Goal: Information Seeking & Learning: Learn about a topic

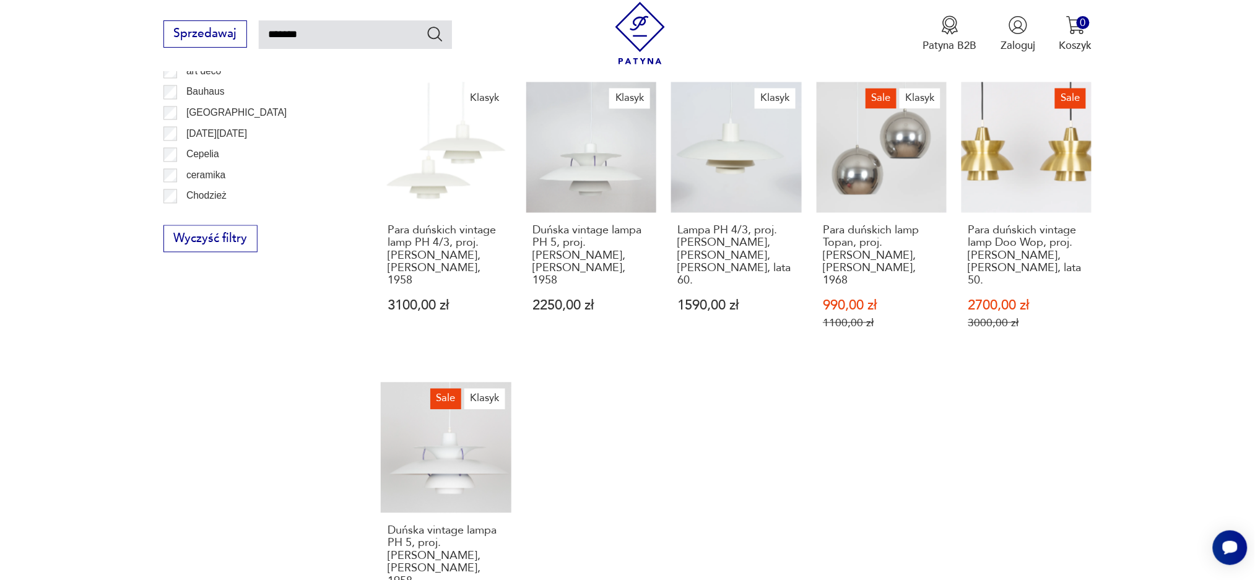
scroll to position [991, 0]
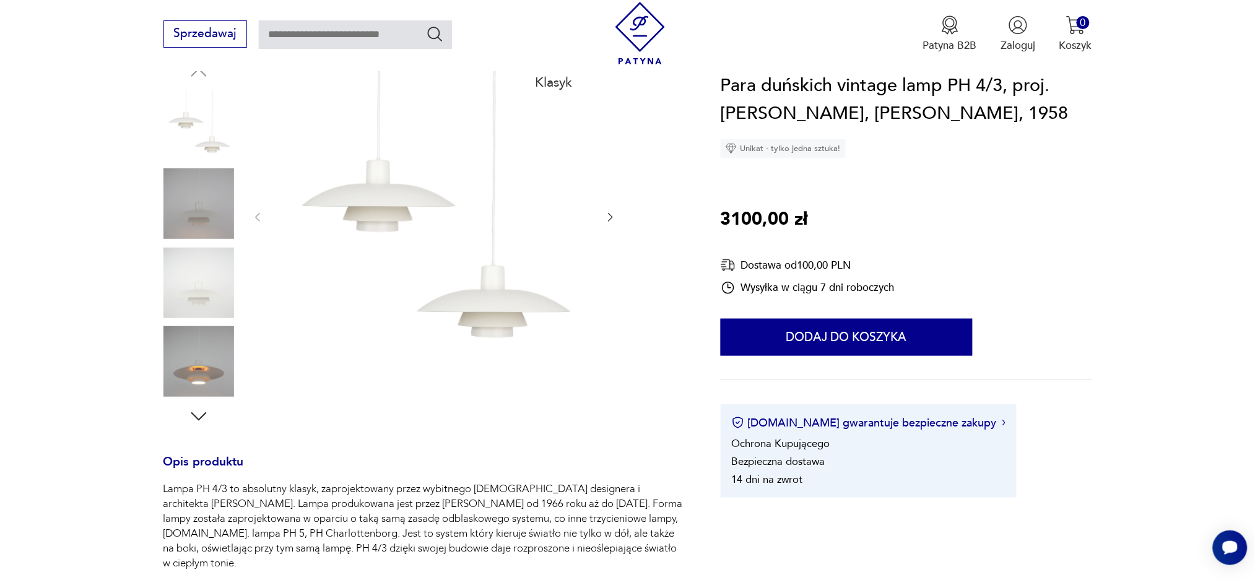
scroll to position [82, 0]
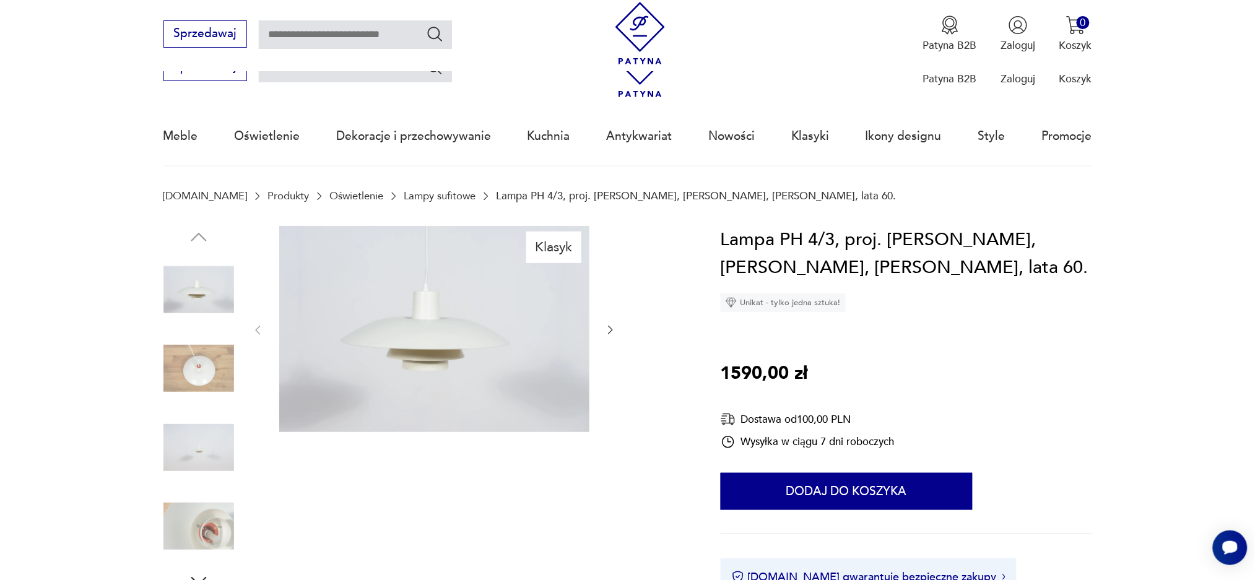
scroll to position [248, 0]
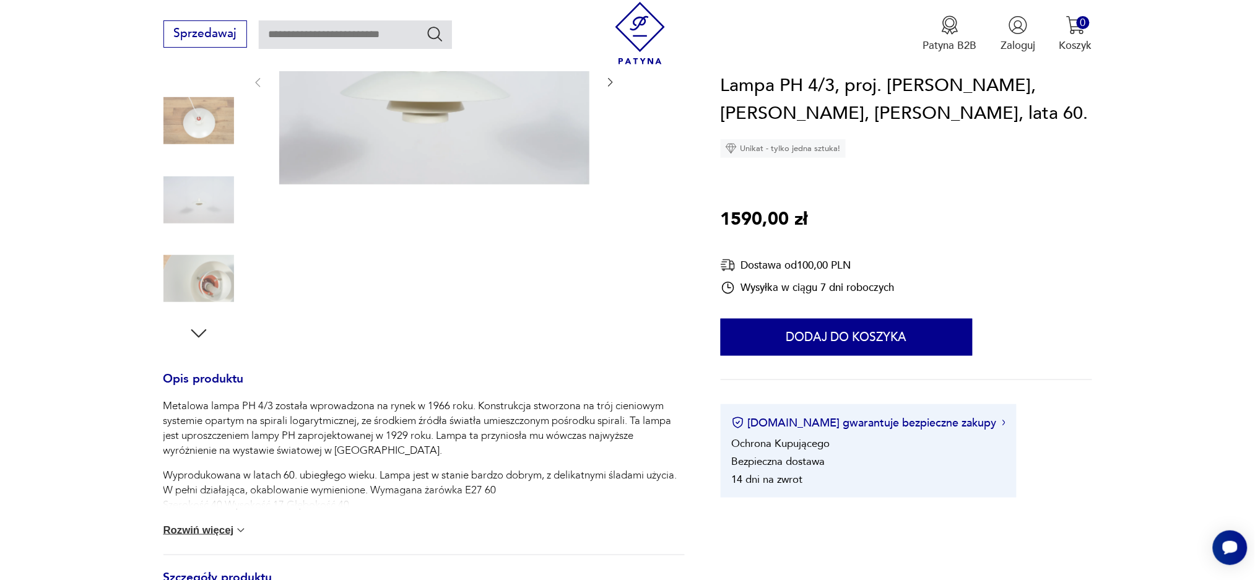
click at [198, 323] on icon "button" at bounding box center [199, 334] width 22 height 22
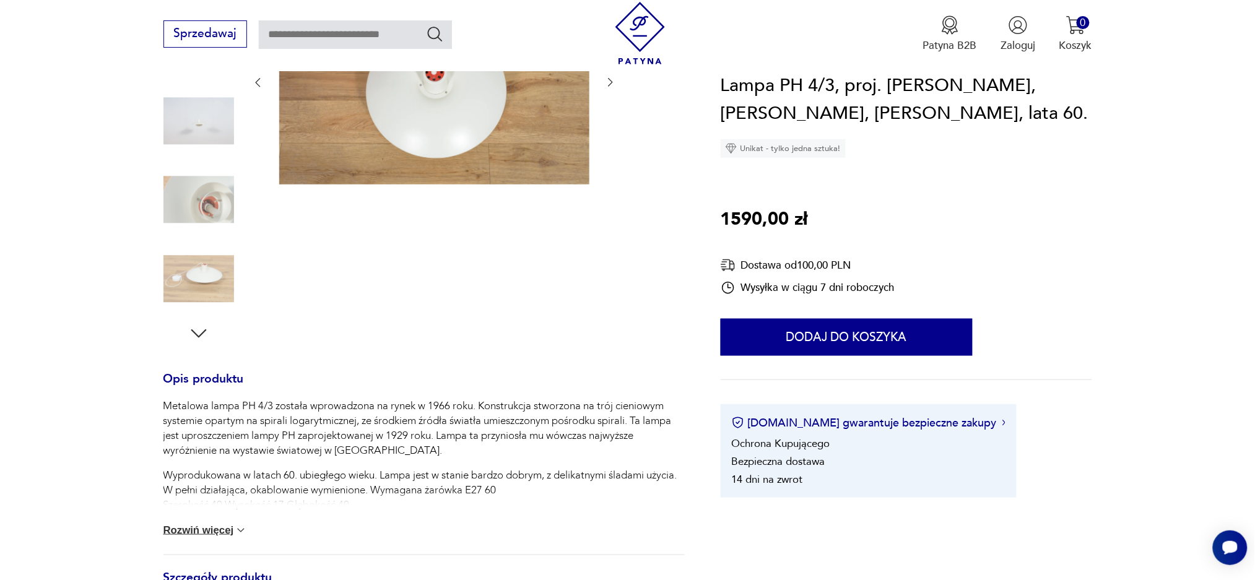
click at [199, 323] on icon "button" at bounding box center [199, 334] width 22 height 22
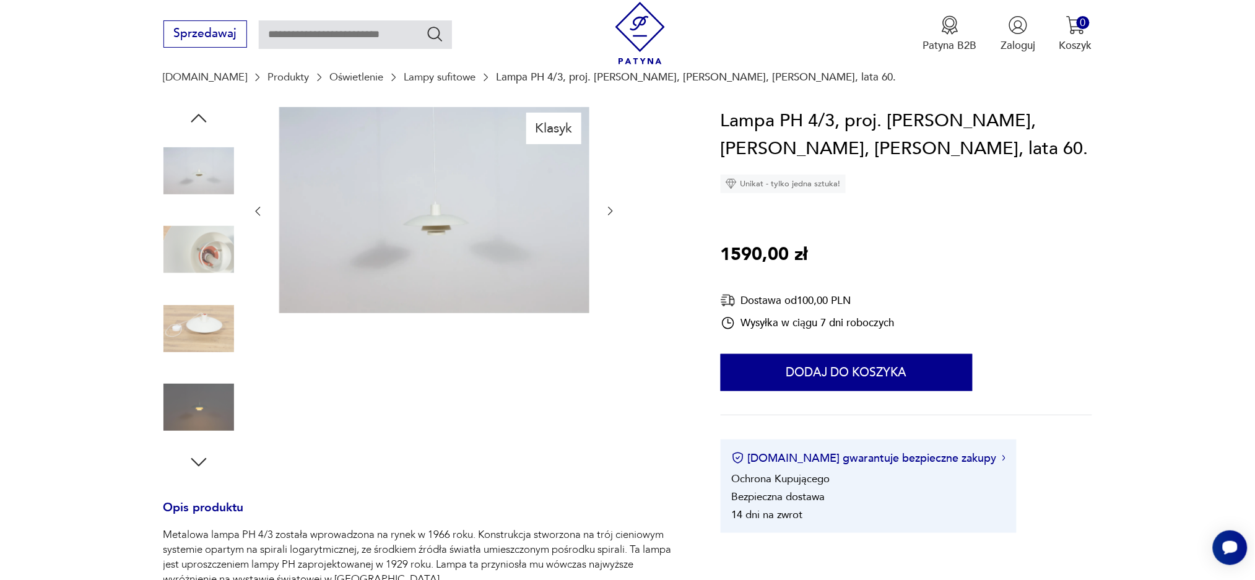
scroll to position [0, 0]
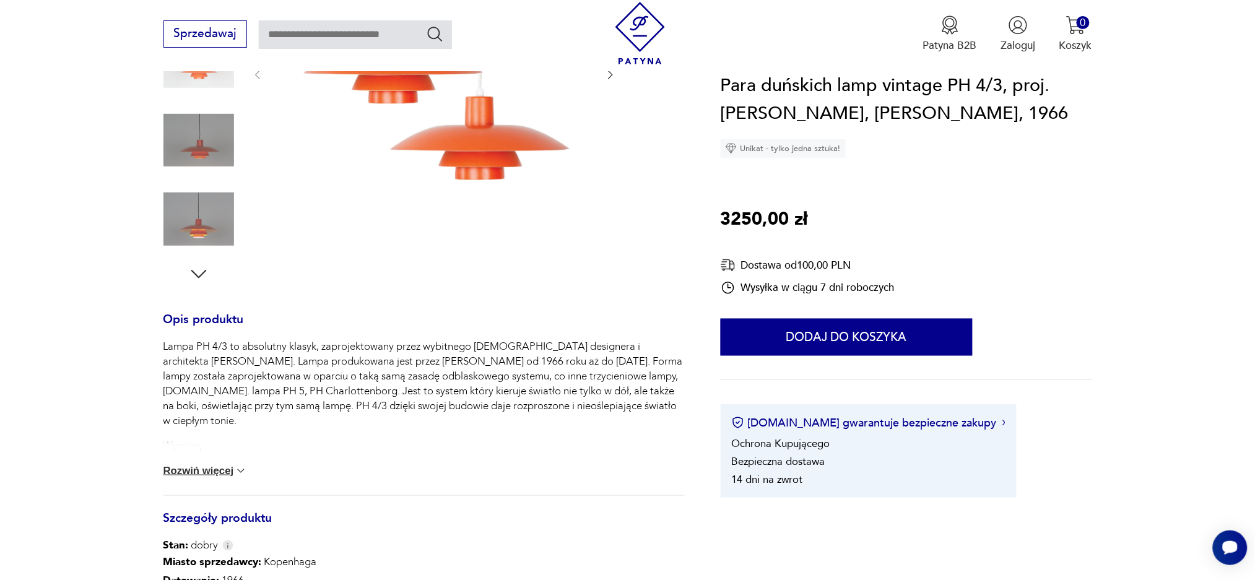
scroll to position [412, 0]
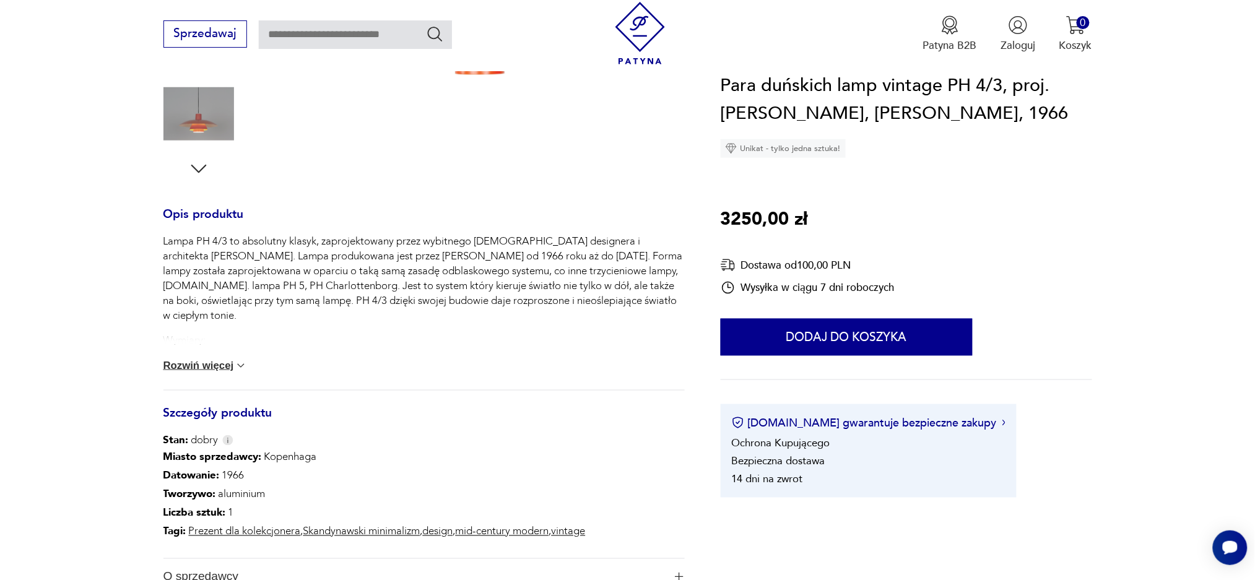
click at [243, 360] on img at bounding box center [241, 366] width 12 height 12
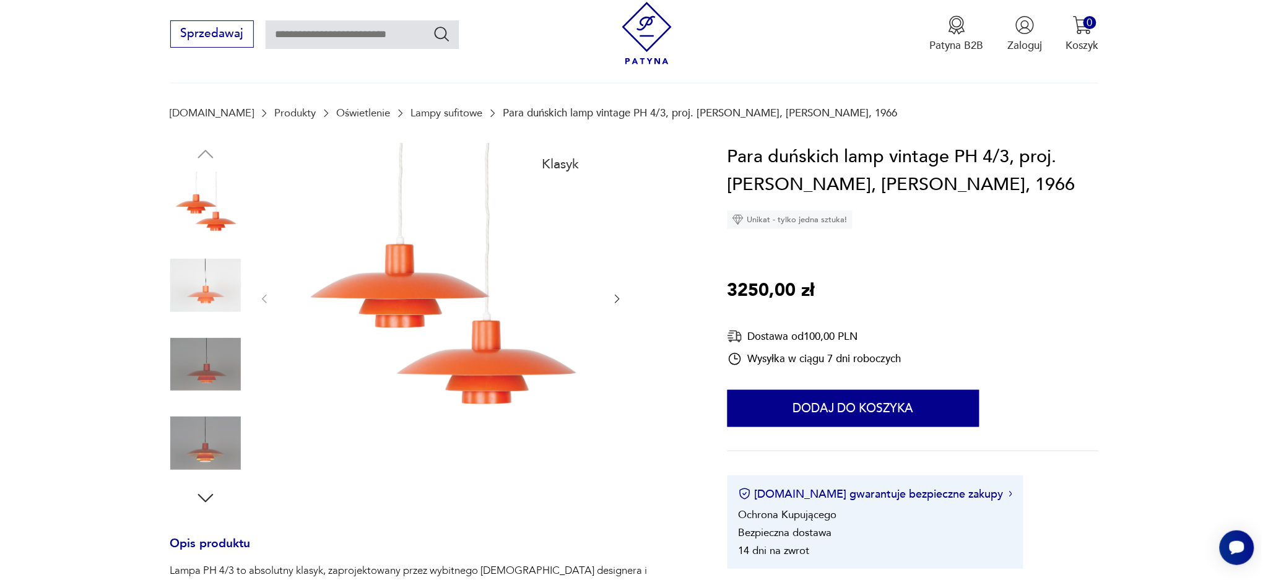
scroll to position [82, 0]
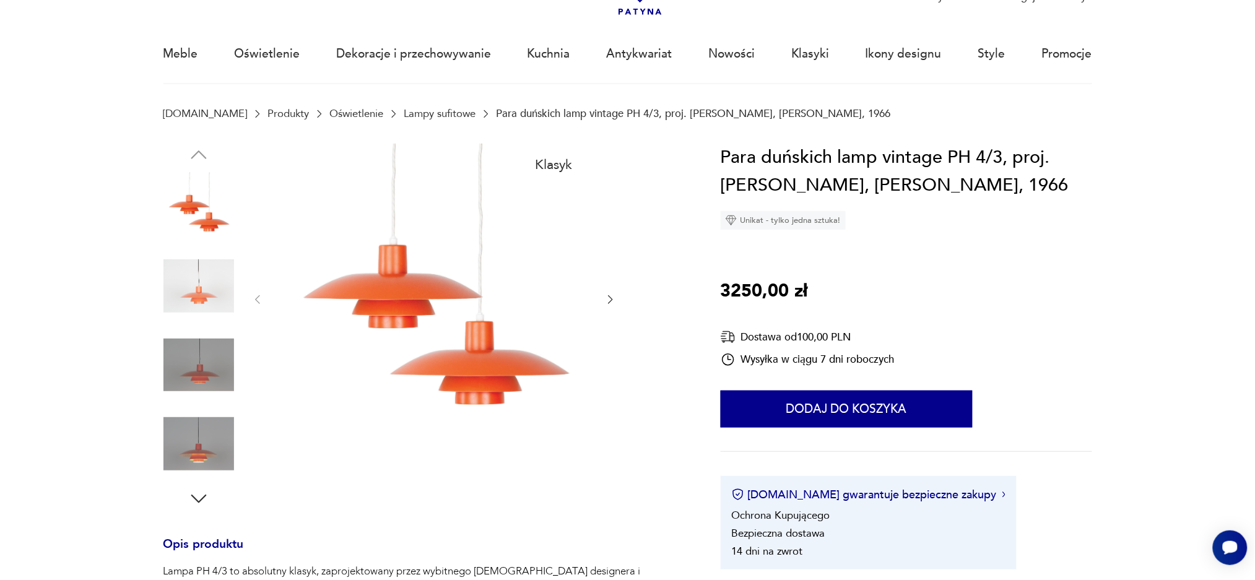
click at [412, 274] on img at bounding box center [434, 299] width 310 height 310
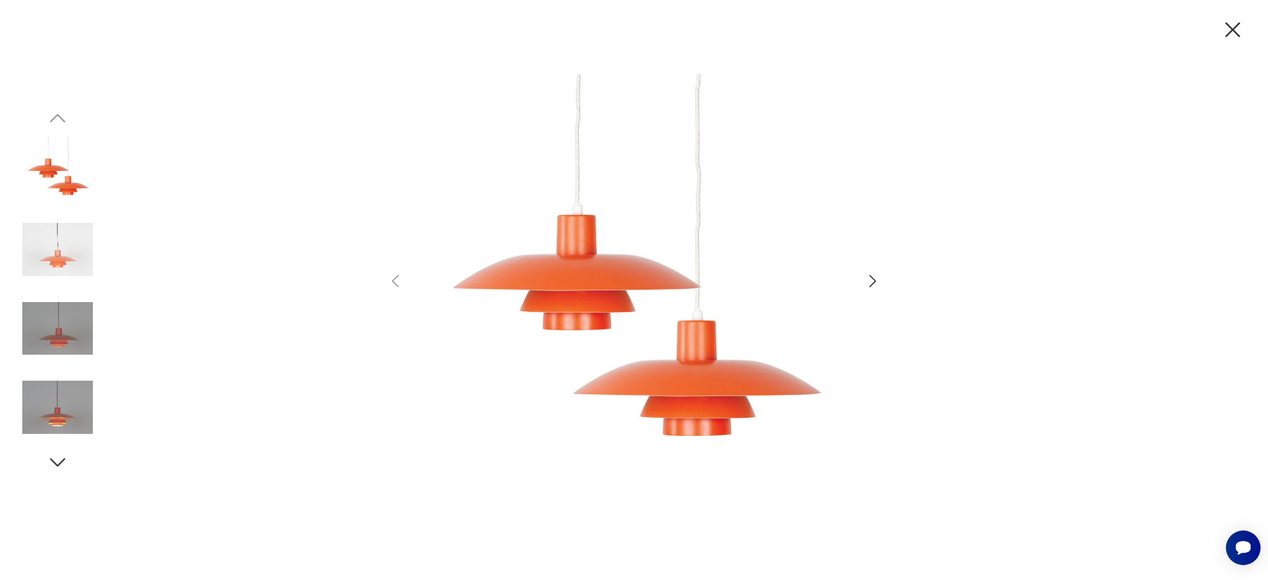
click at [48, 246] on img at bounding box center [57, 249] width 71 height 71
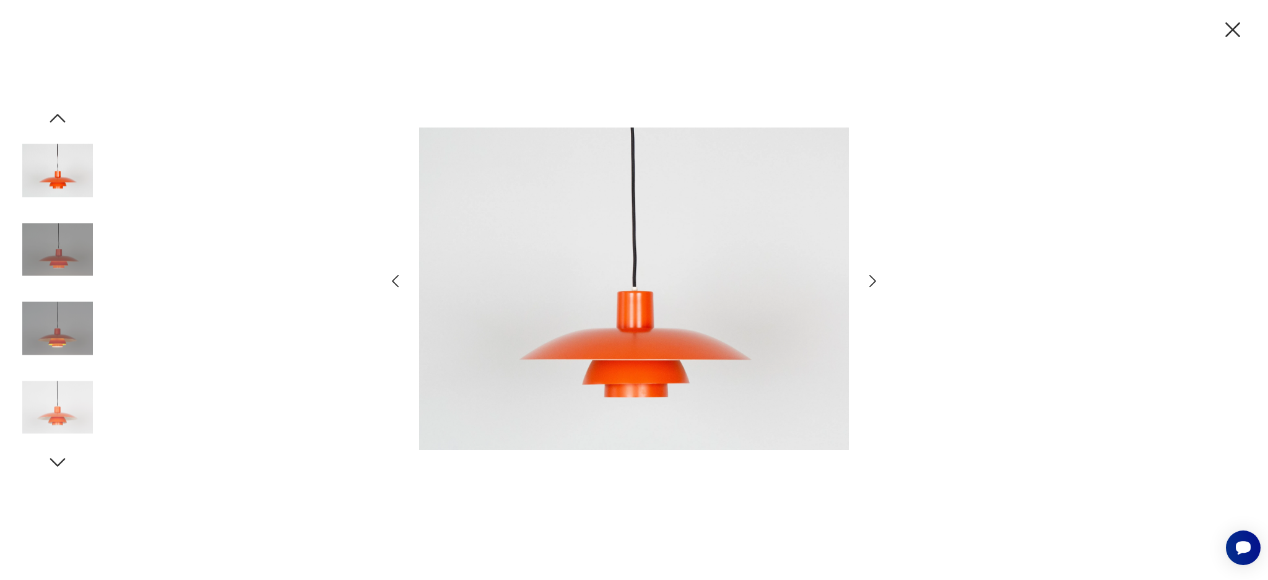
click at [54, 333] on img at bounding box center [57, 329] width 71 height 71
